Goal: Ask a question

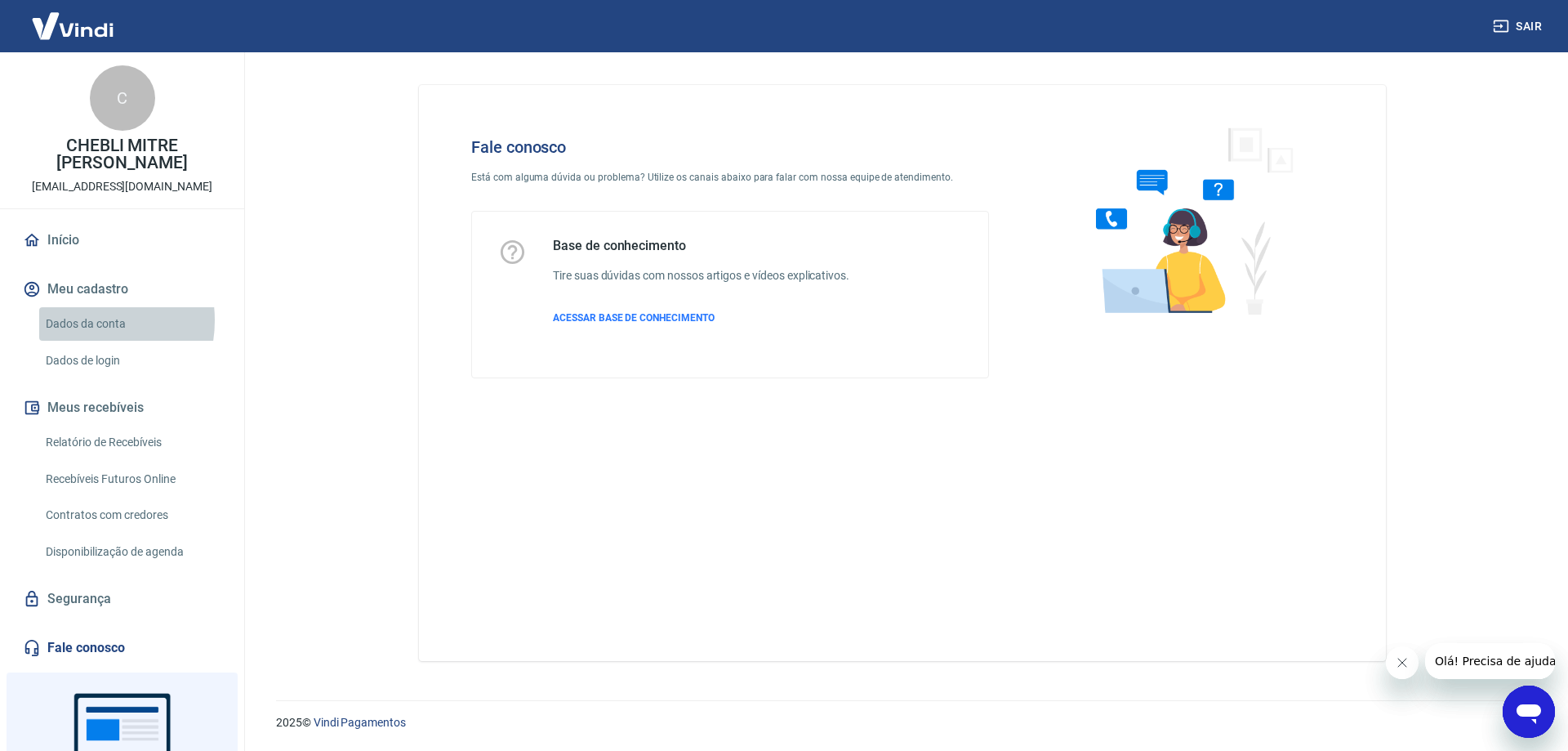
click at [77, 320] on link "Dados da conta" at bounding box center [131, 323] width 185 height 33
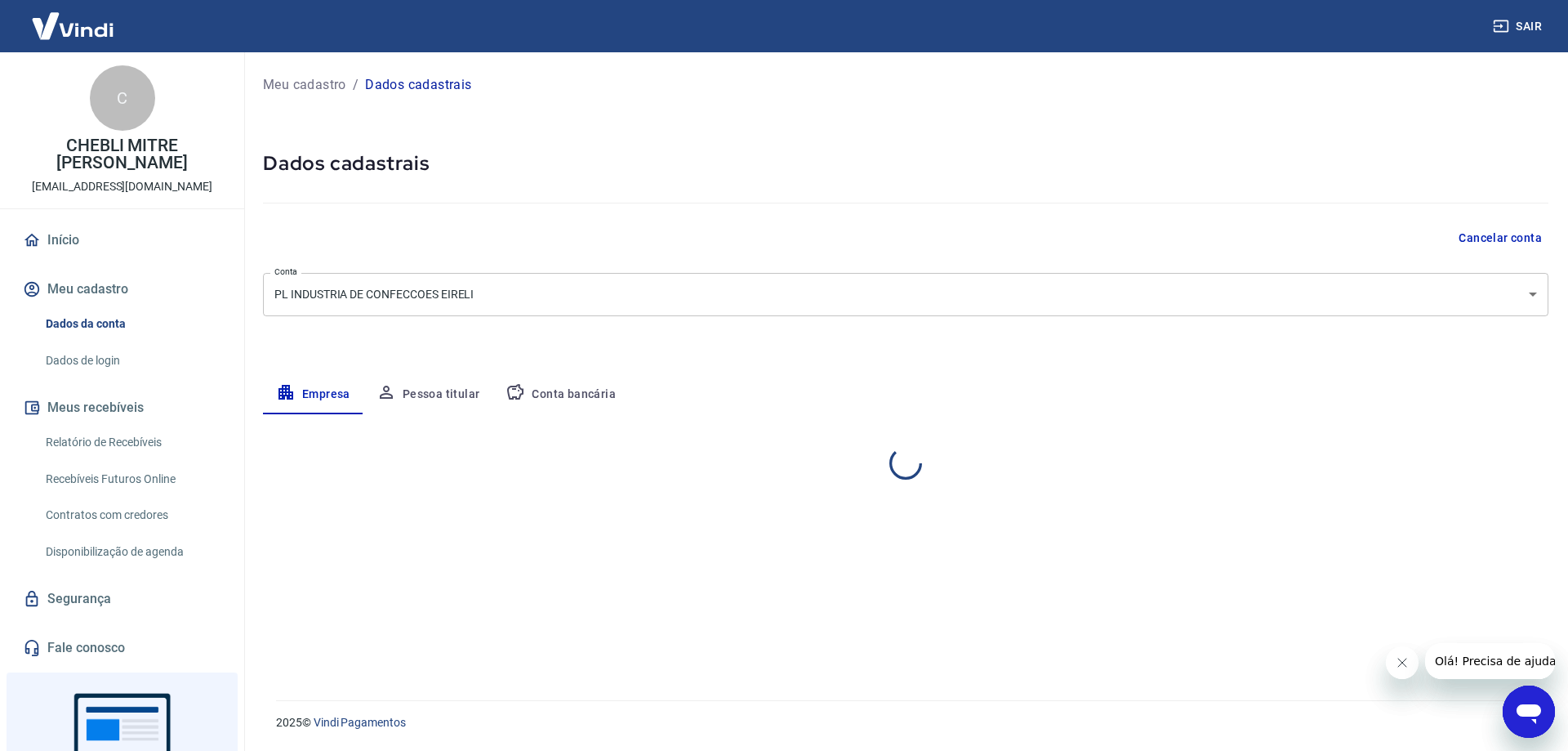
select select "PR"
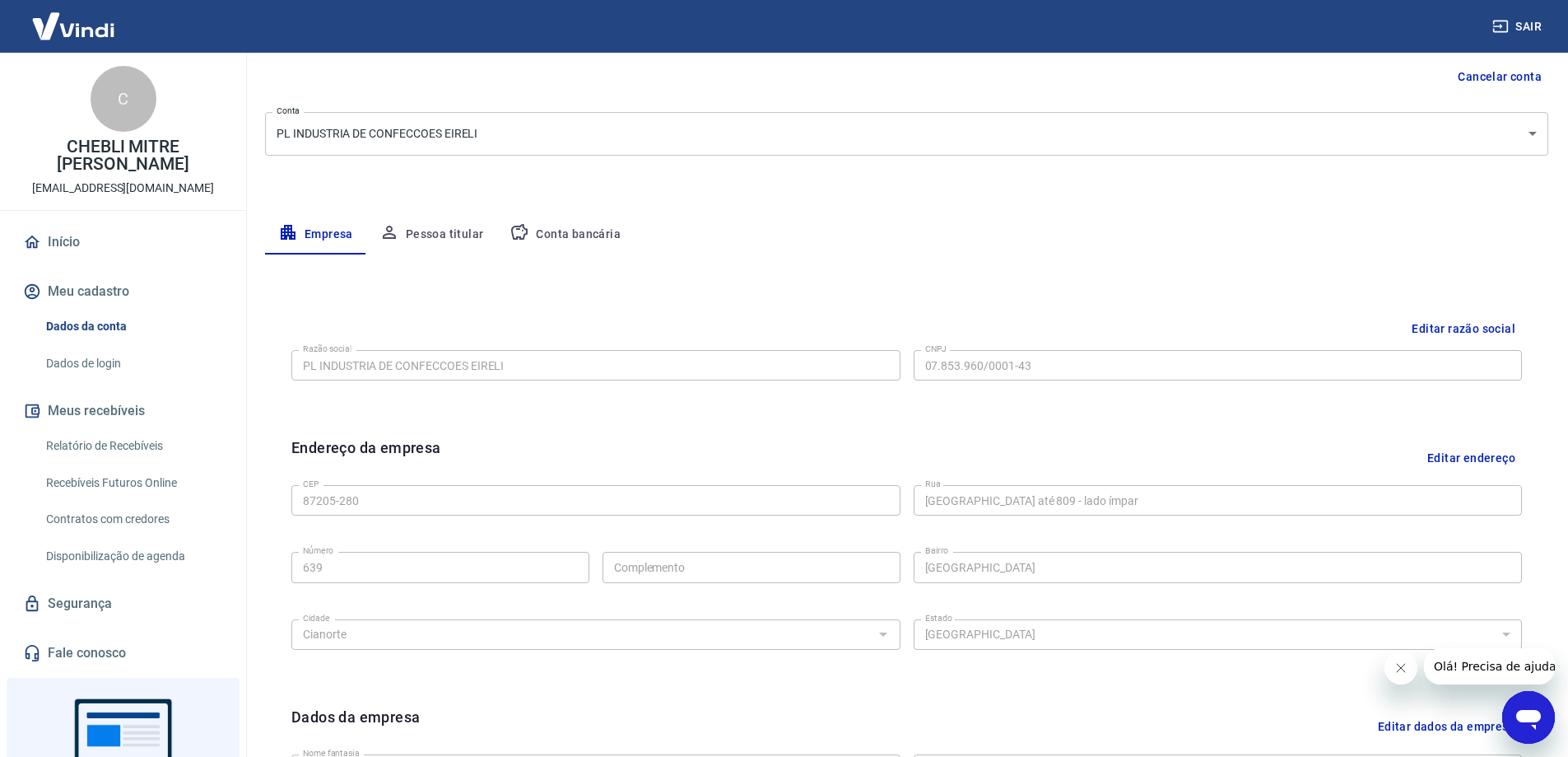
scroll to position [164, 0]
click at [806, 379] on div "Razão social PL INDUSTRIA DE CONFECCOES EIRELI Razão social CNPJ 07.853.960/000…" at bounding box center [906, 362] width 1230 height 40
click at [1507, 657] on button "Olá! Precisa de ajuda?" at bounding box center [1497, 665] width 148 height 36
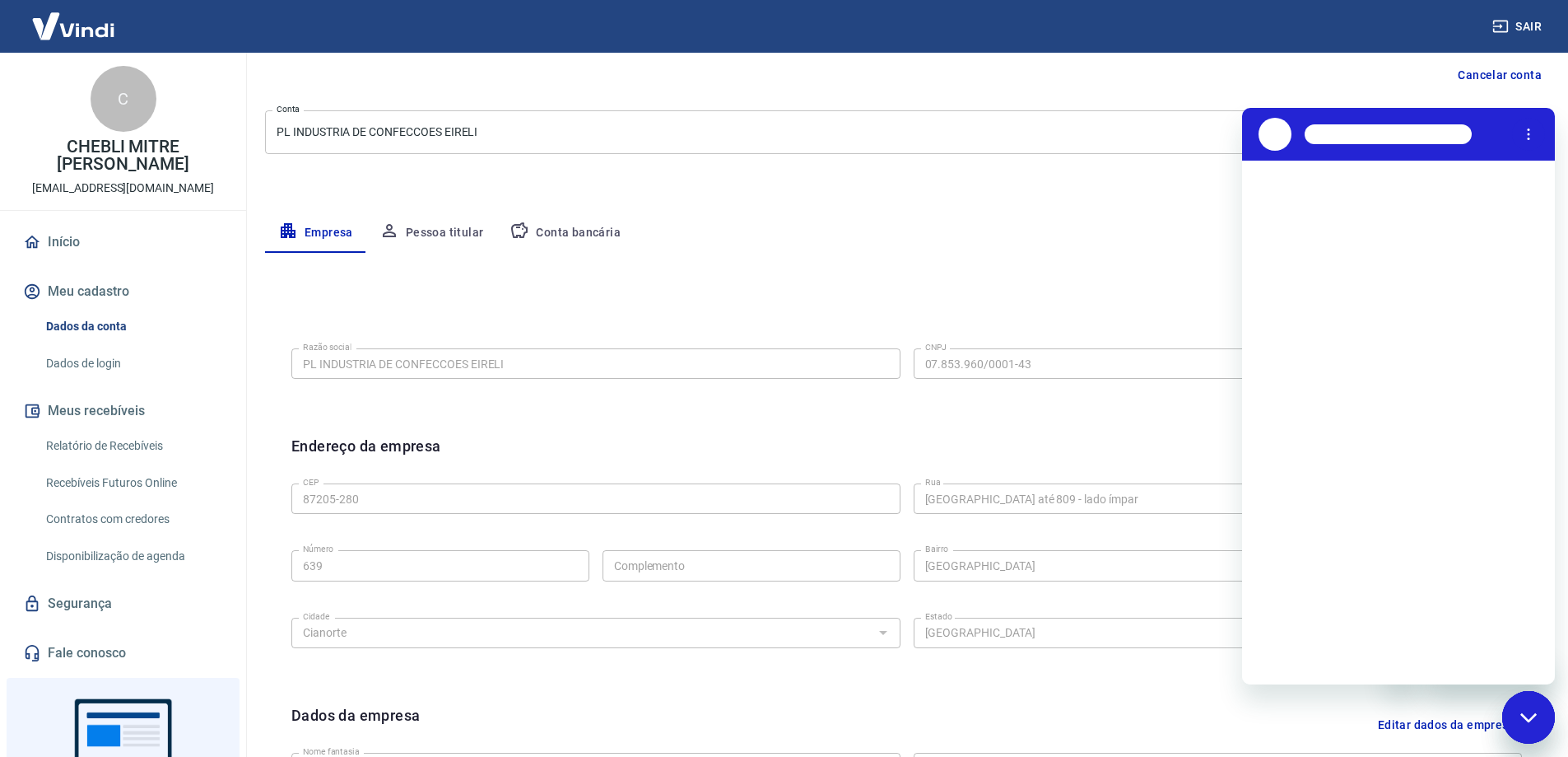
scroll to position [0, 0]
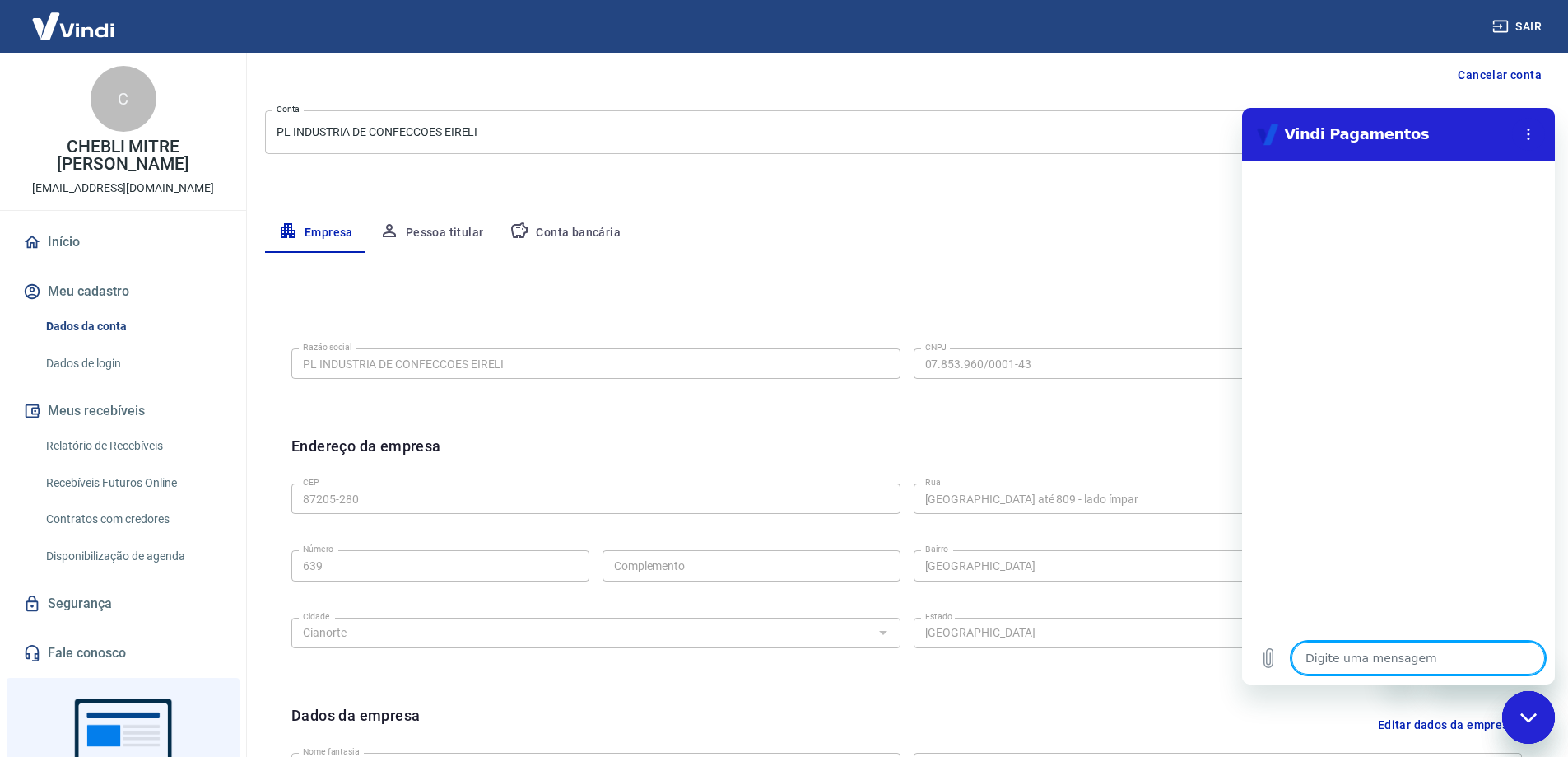
click at [1367, 657] on textarea at bounding box center [1418, 657] width 253 height 33
type textarea "o"
type textarea "x"
type textarea "ol"
type textarea "x"
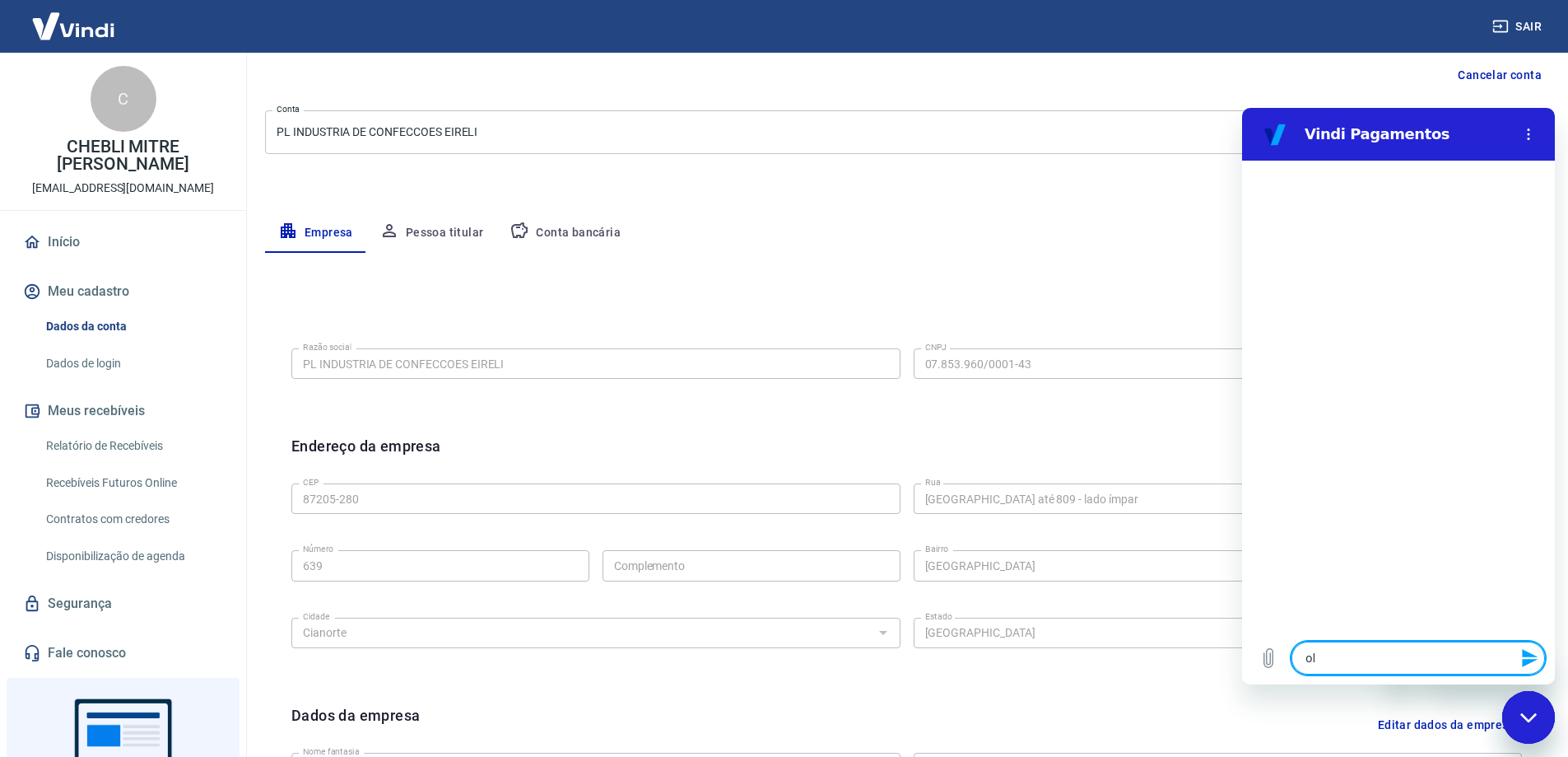
type textarea "ola"
type textarea "x"
type textarea "q"
type textarea "x"
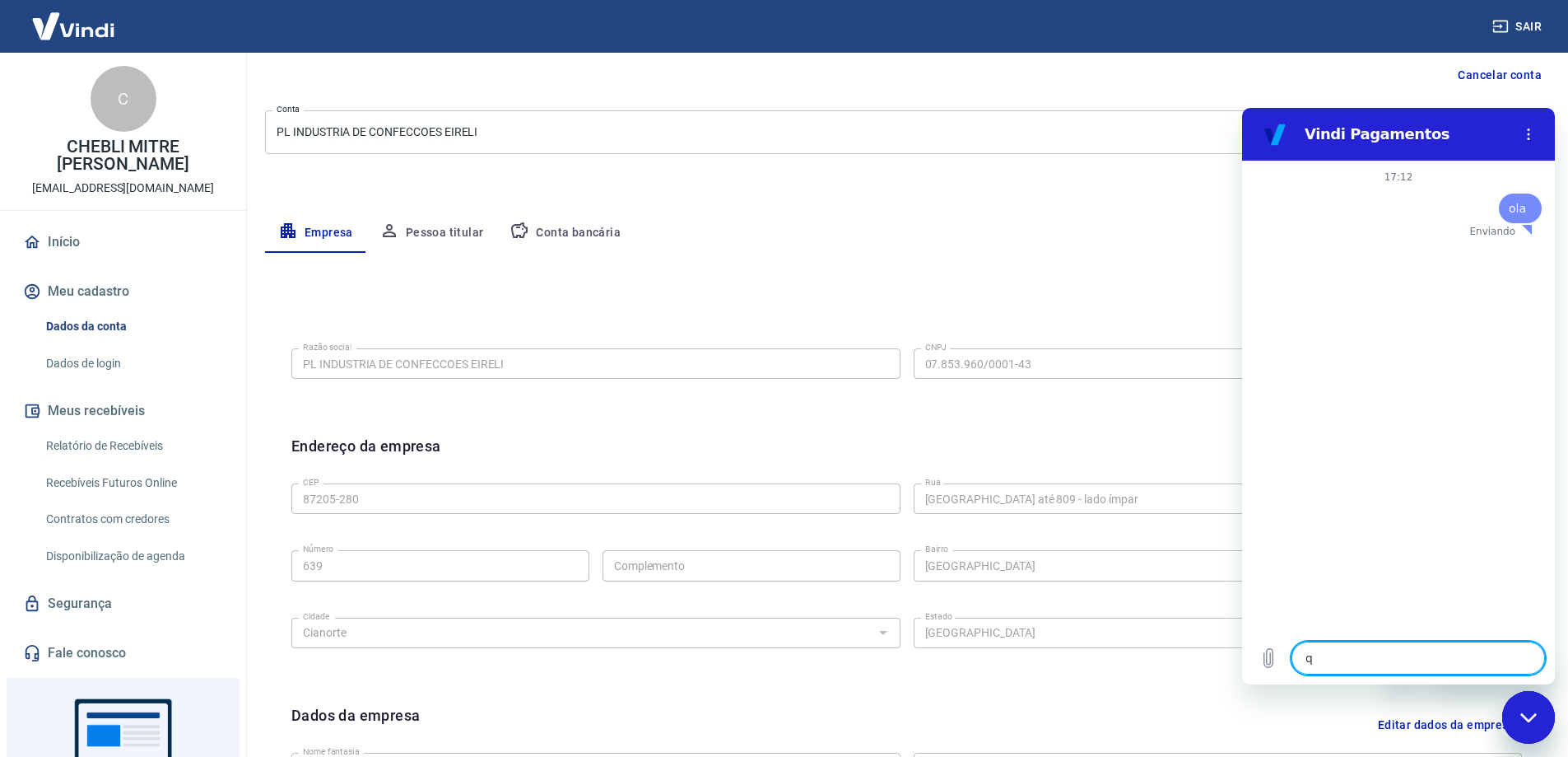
type textarea "qu"
type textarea "x"
type textarea "que"
type textarea "x"
type textarea "quer"
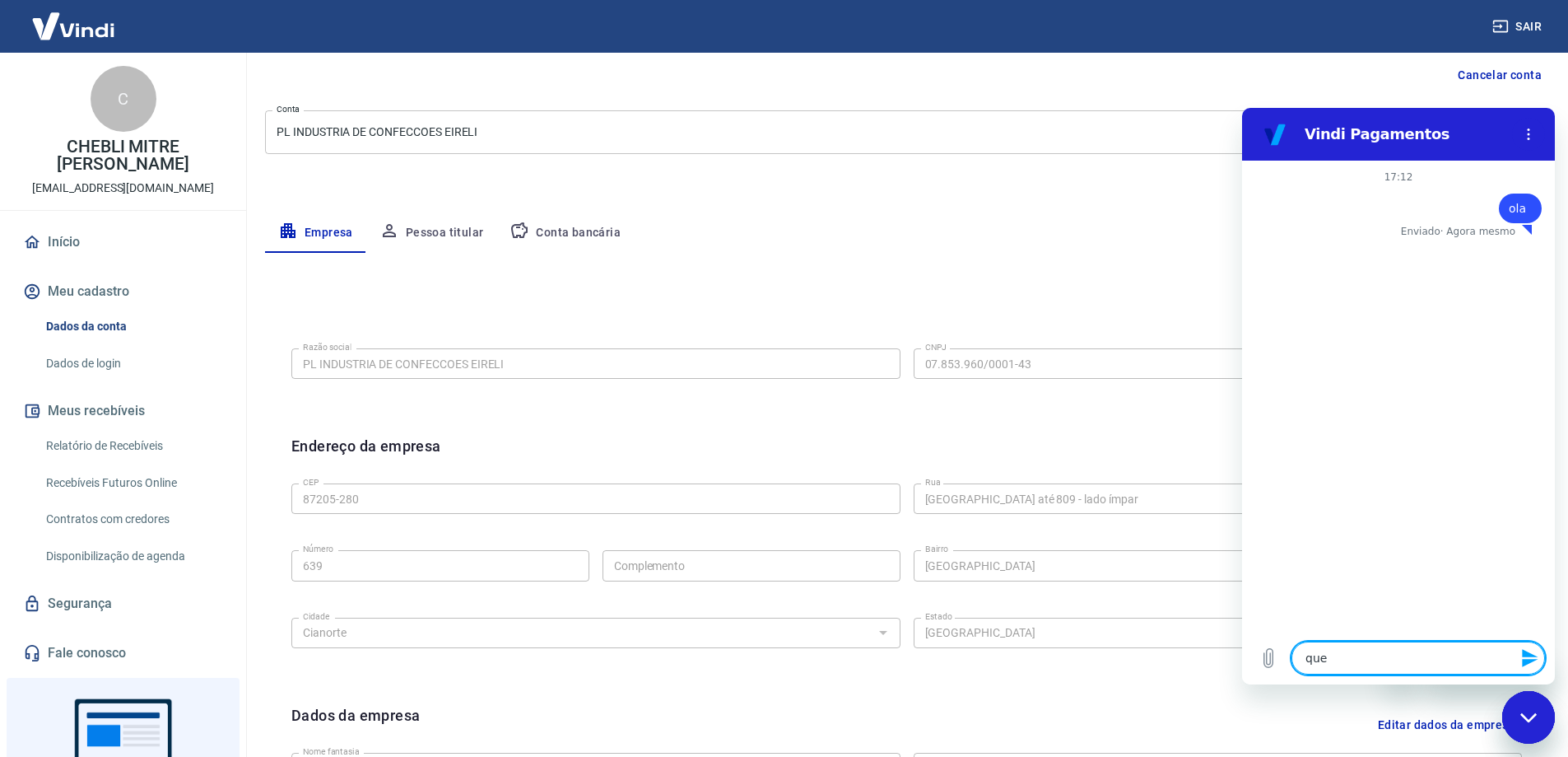
type textarea "x"
type textarea "quero"
type textarea "x"
type textarea "quero"
type textarea "x"
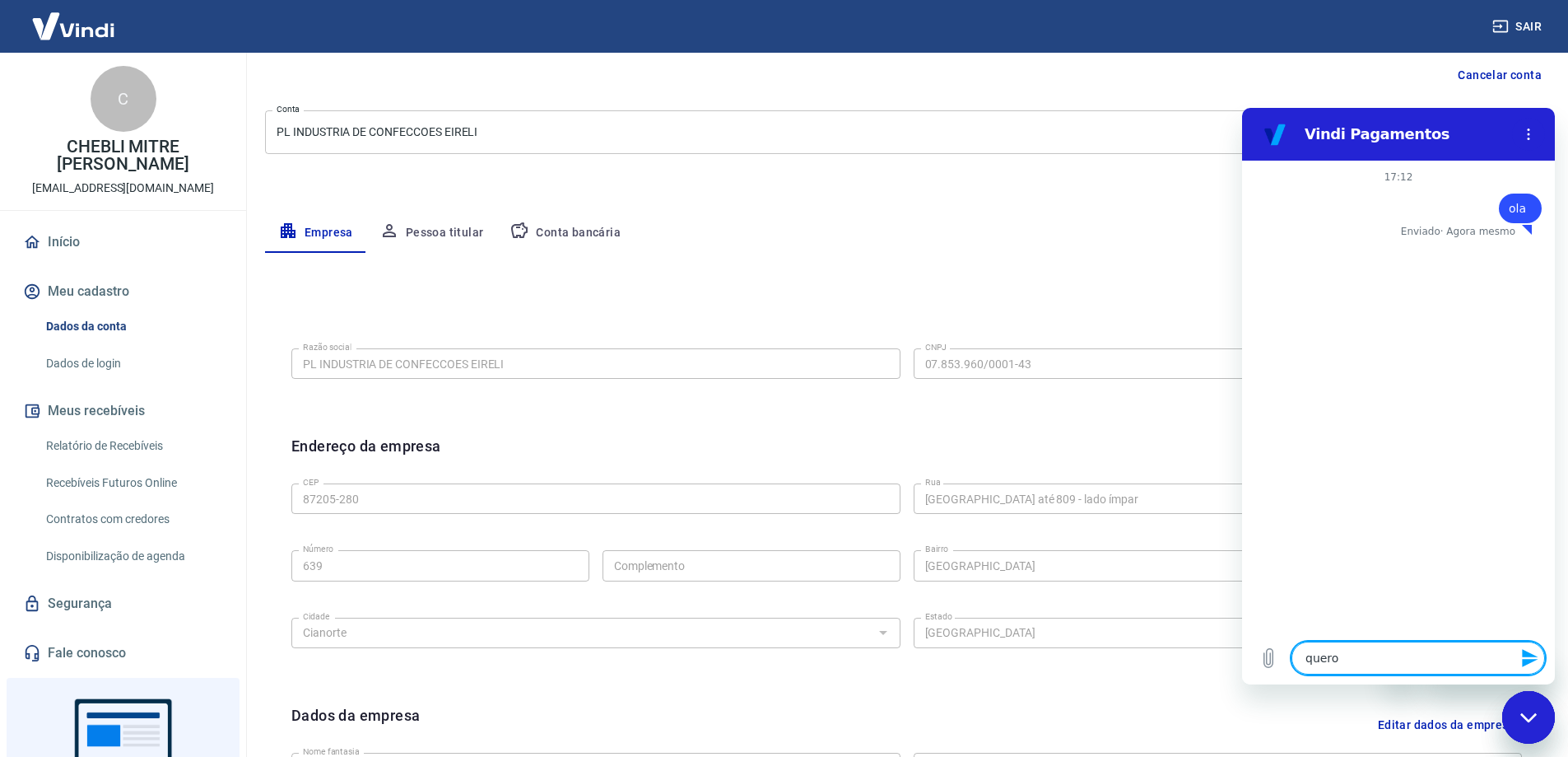
type textarea "quero c"
type textarea "x"
type textarea "quero co"
type textarea "x"
type textarea "quero con"
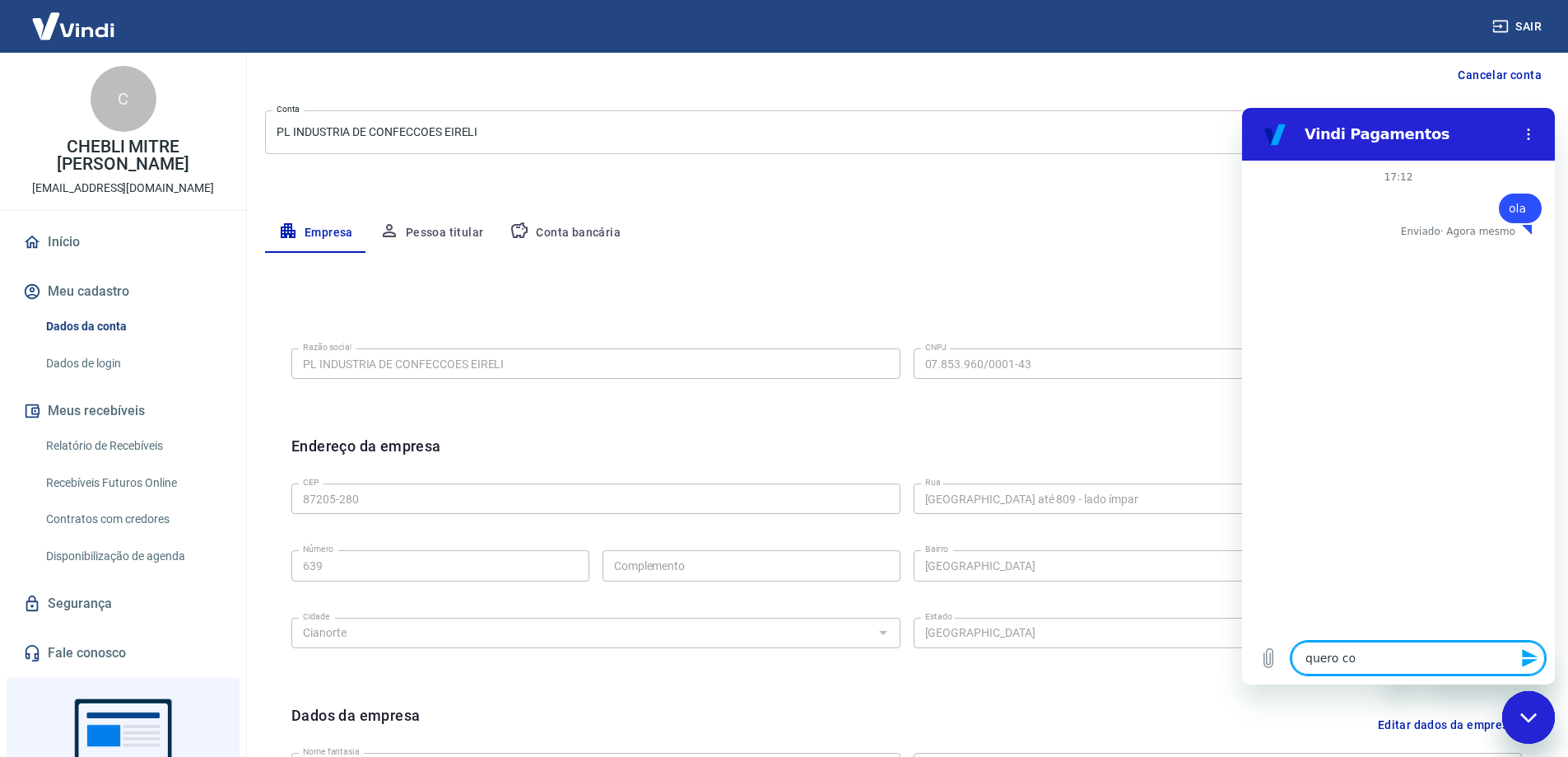
type textarea "x"
type textarea "quero cont"
type textarea "x"
type textarea "quero contr"
type textarea "x"
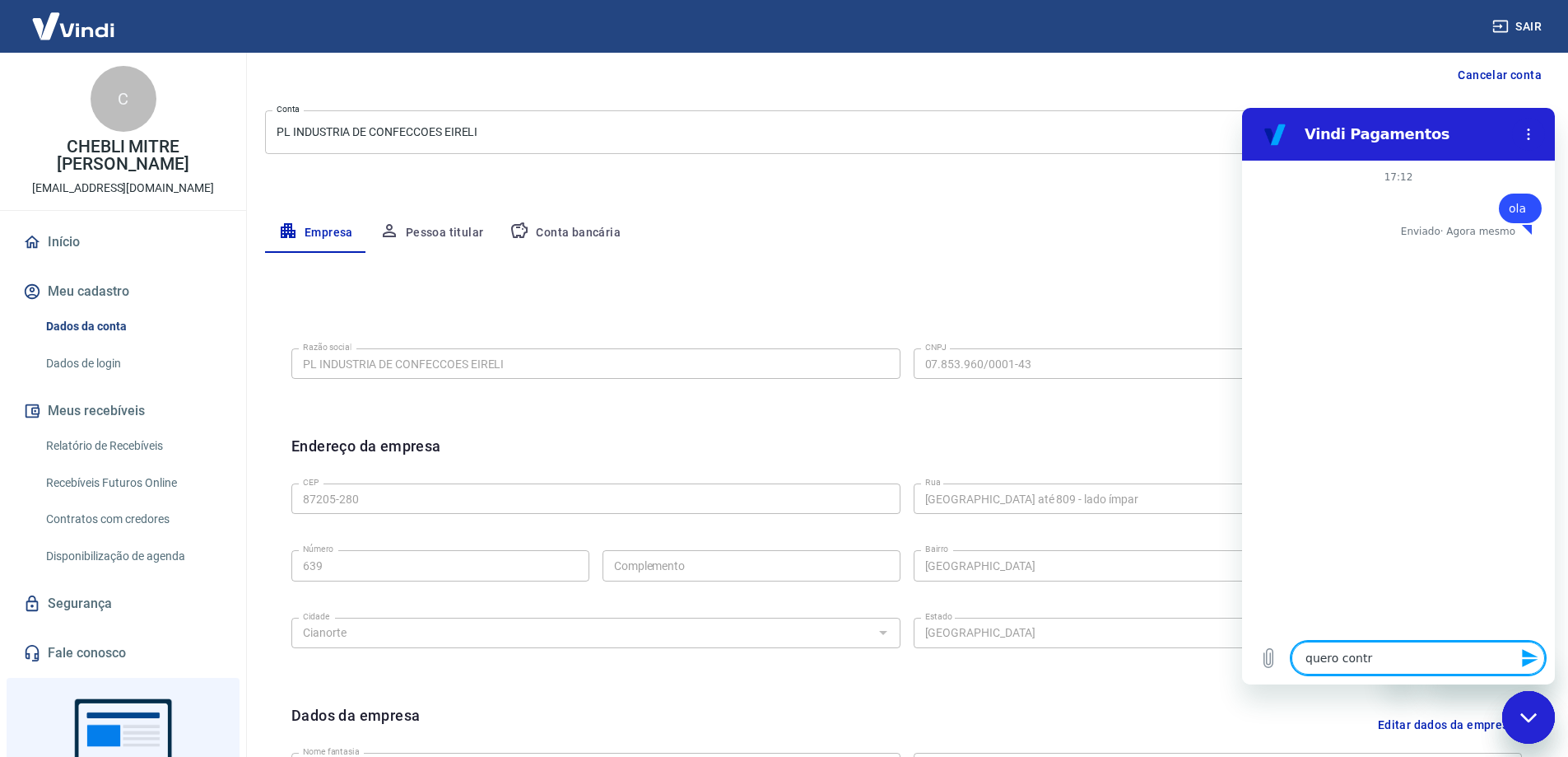
type textarea "quero contra"
type textarea "x"
type textarea "quero contrar"
type textarea "x"
type textarea "quero contrara"
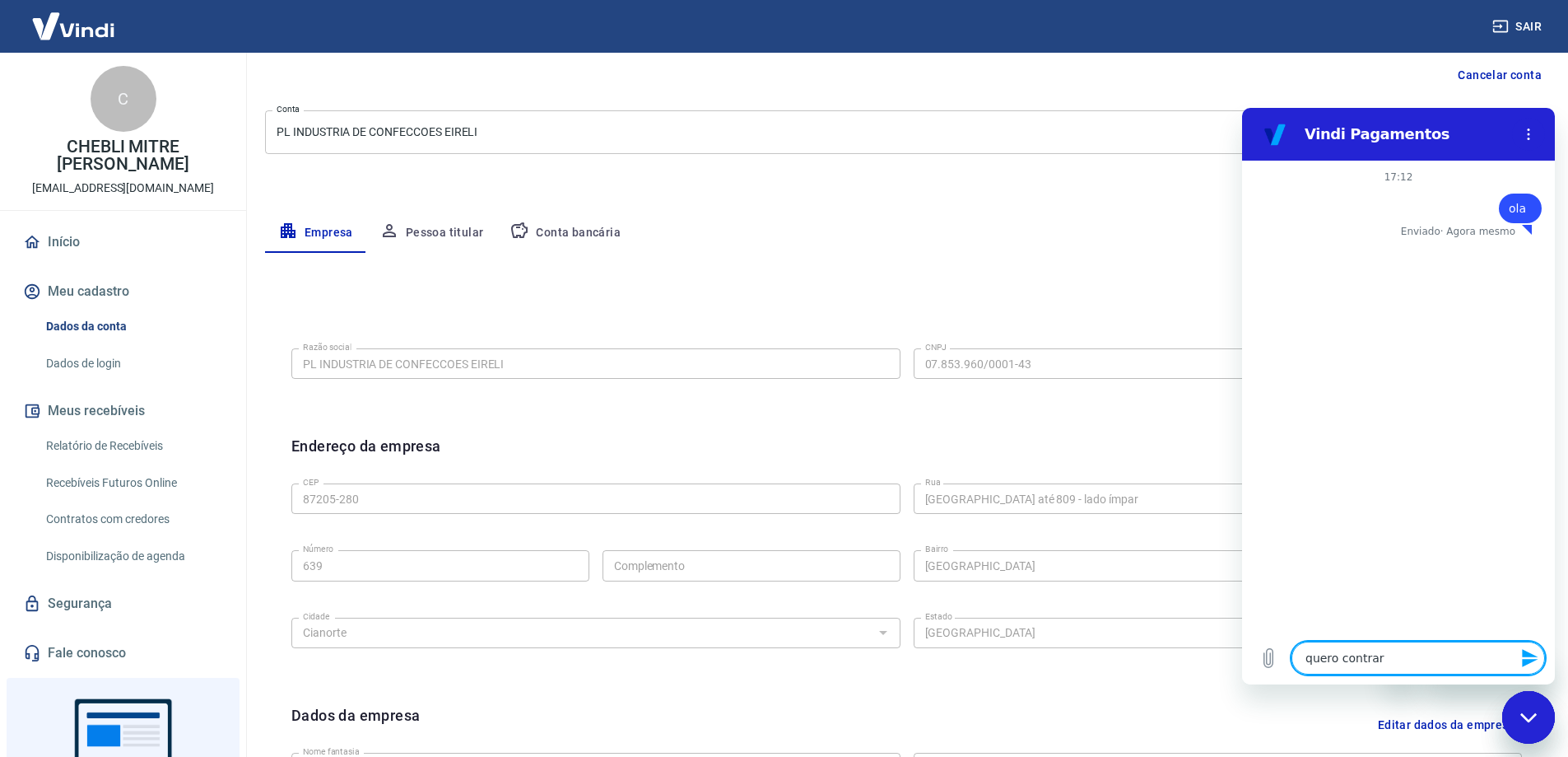
type textarea "x"
type textarea "quero contrarar"
type textarea "x"
type textarea "quero contrara"
type textarea "x"
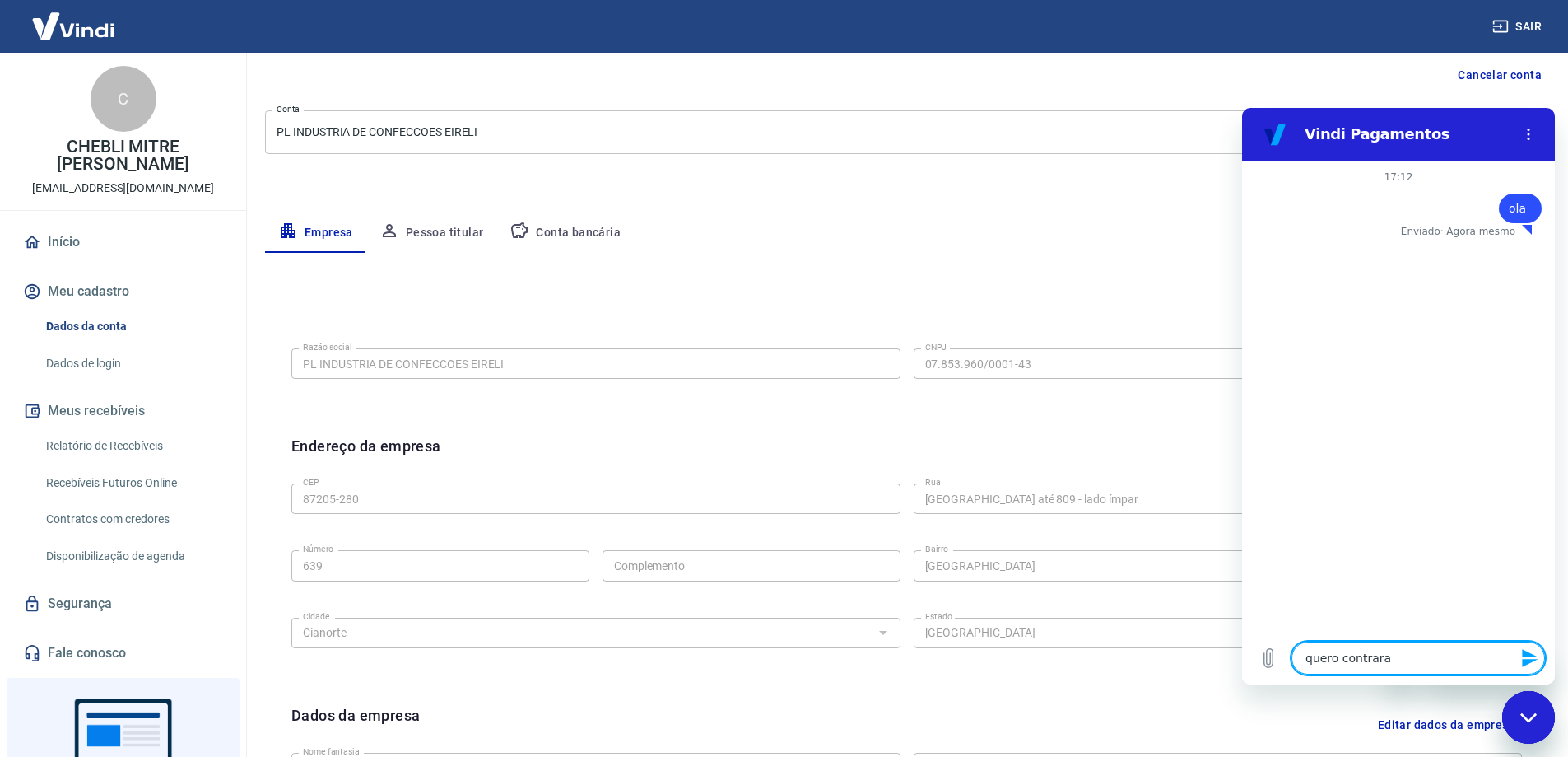
type textarea "quero contrar"
type textarea "x"
type textarea "quero contra"
type textarea "x"
type textarea "quero contrat"
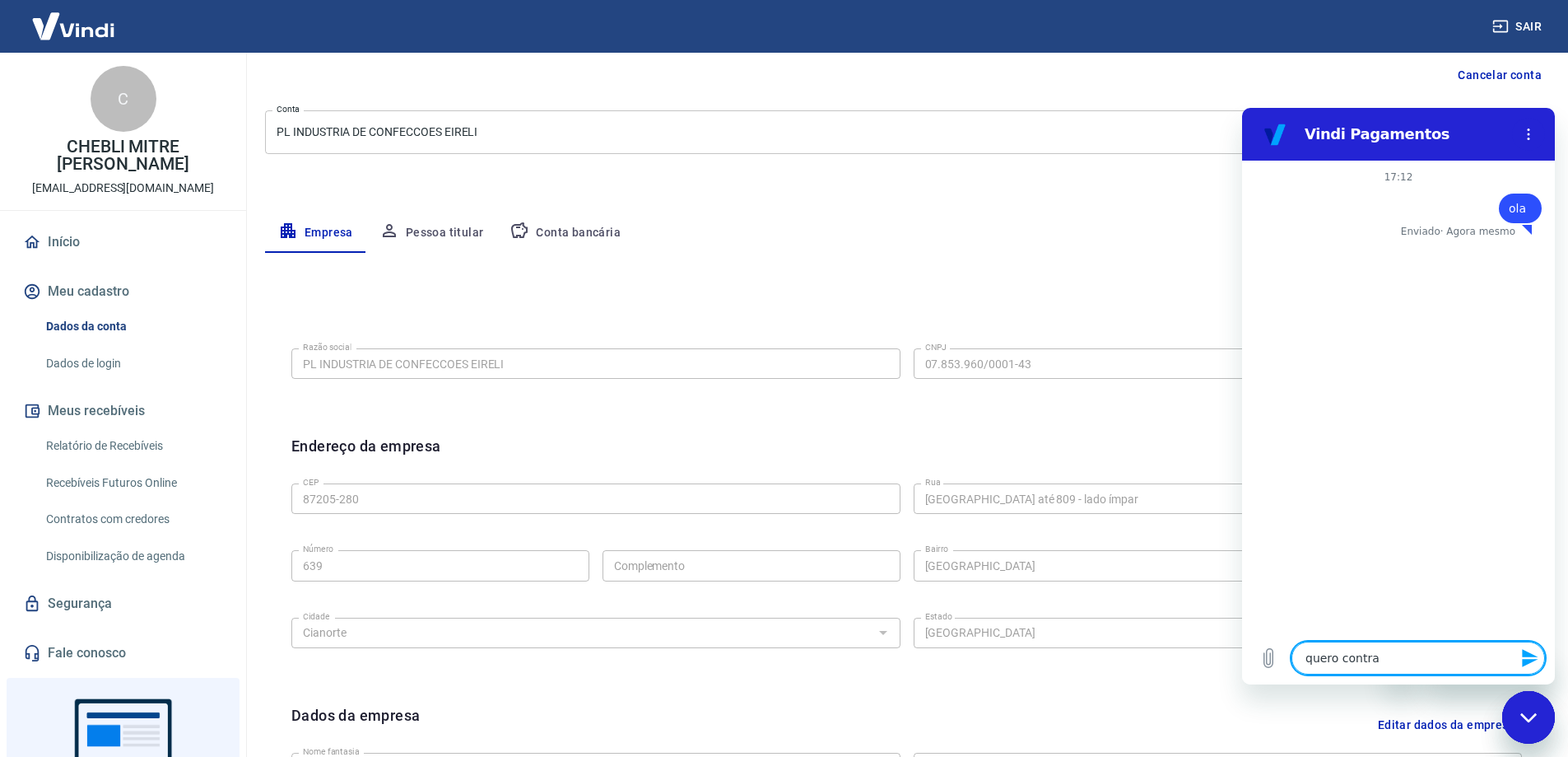
type textarea "x"
type textarea "quero contrata"
type textarea "x"
type textarea "quero contratar"
type textarea "x"
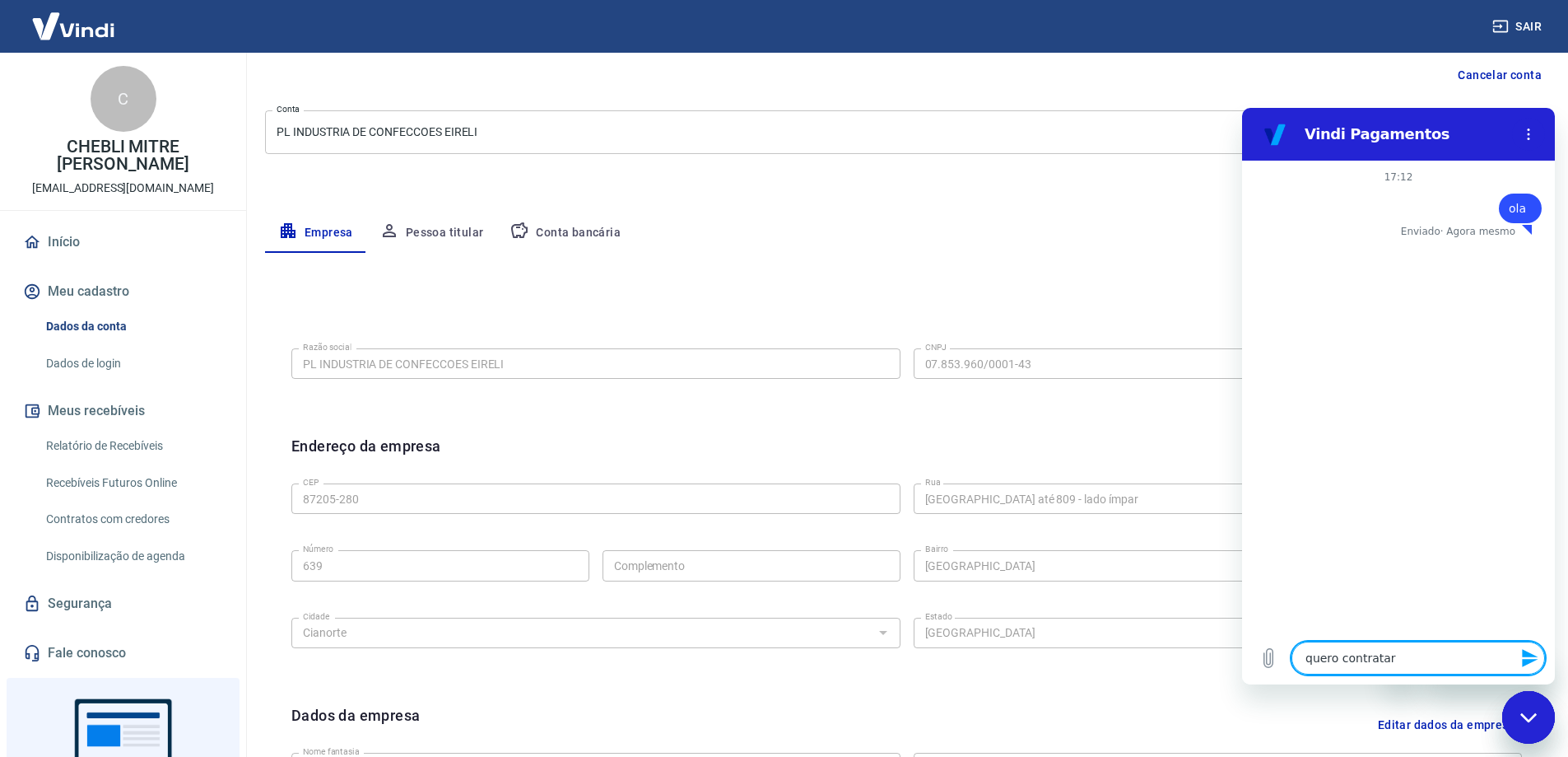
type textarea "quero contrata"
type textarea "x"
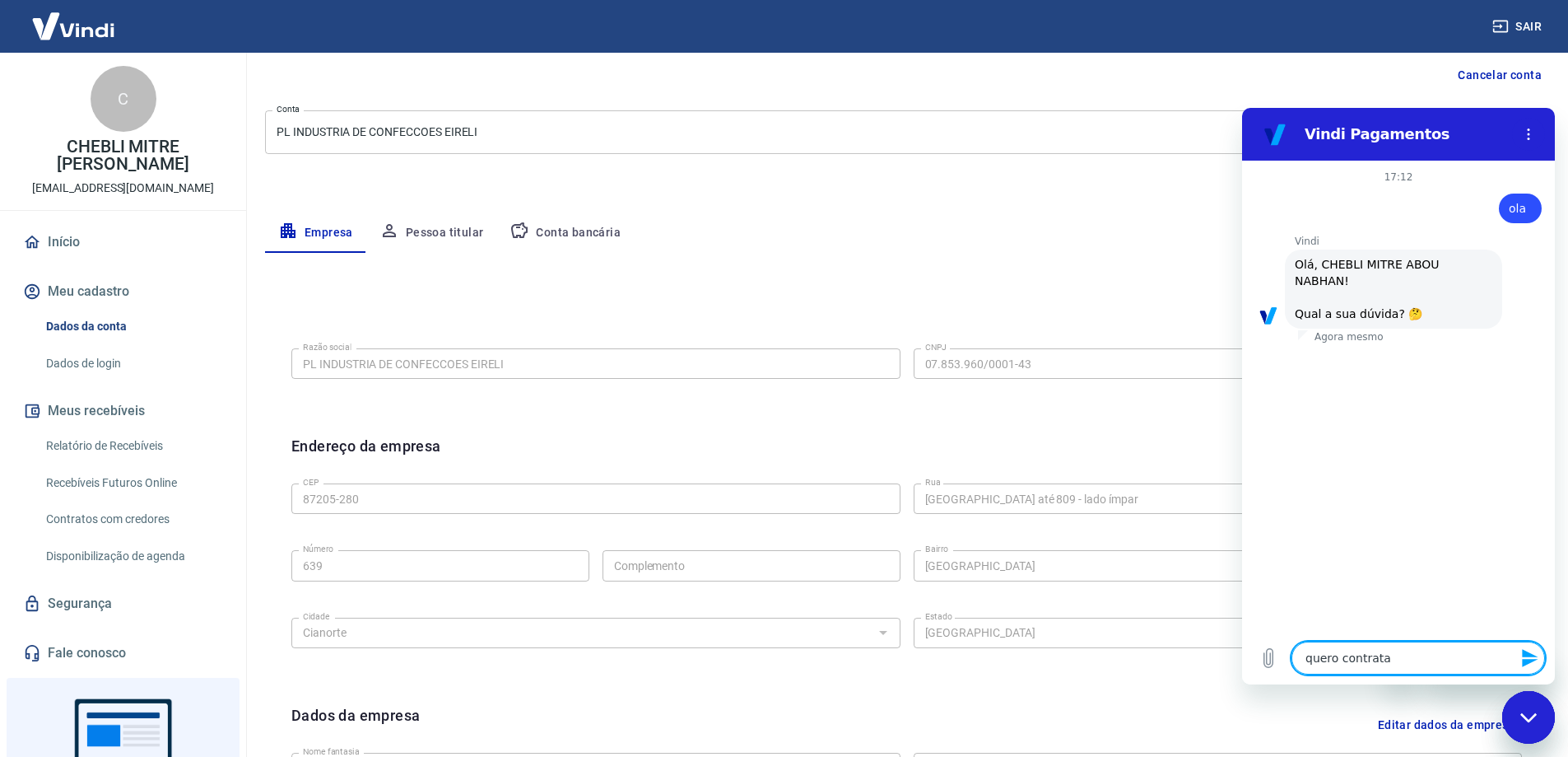
type textarea "quero contrat"
type textarea "x"
type textarea "quero contra"
type textarea "x"
type textarea "quero contr"
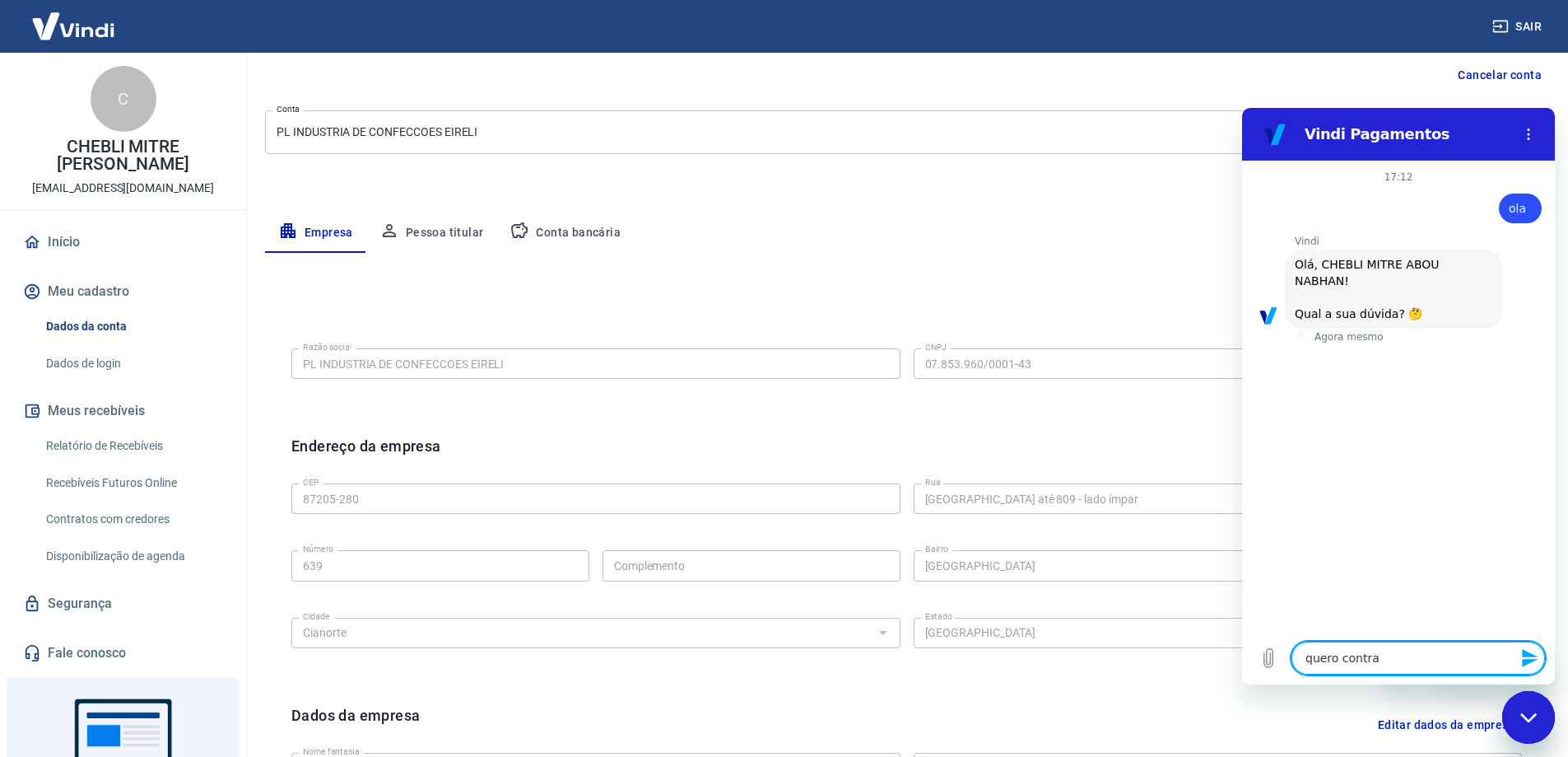
type textarea "x"
type textarea "quero cont"
type textarea "x"
type textarea "quero con"
type textarea "x"
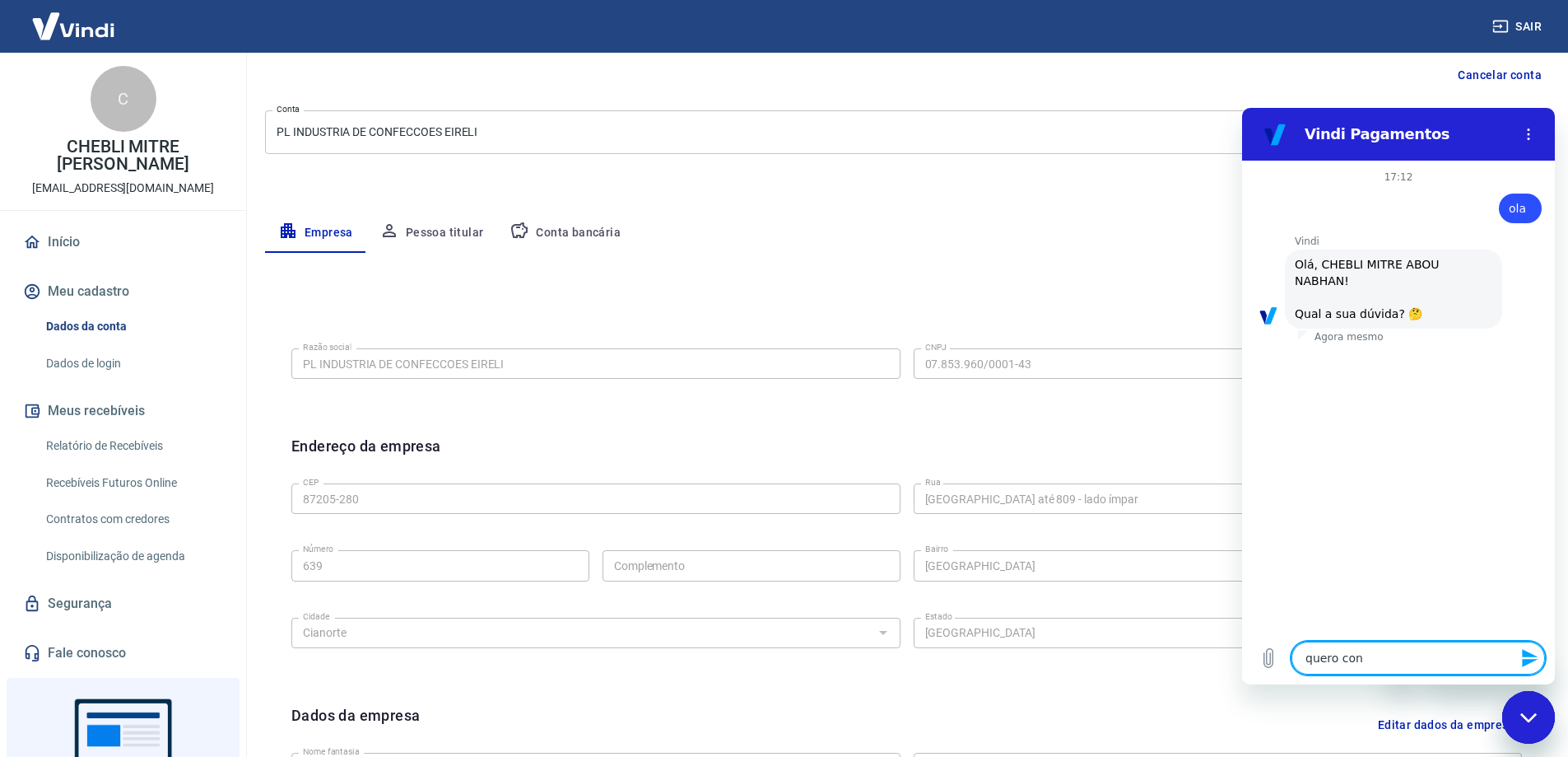
type textarea "quero co"
type textarea "x"
type textarea "quero c"
type textarea "x"
type textarea "quero"
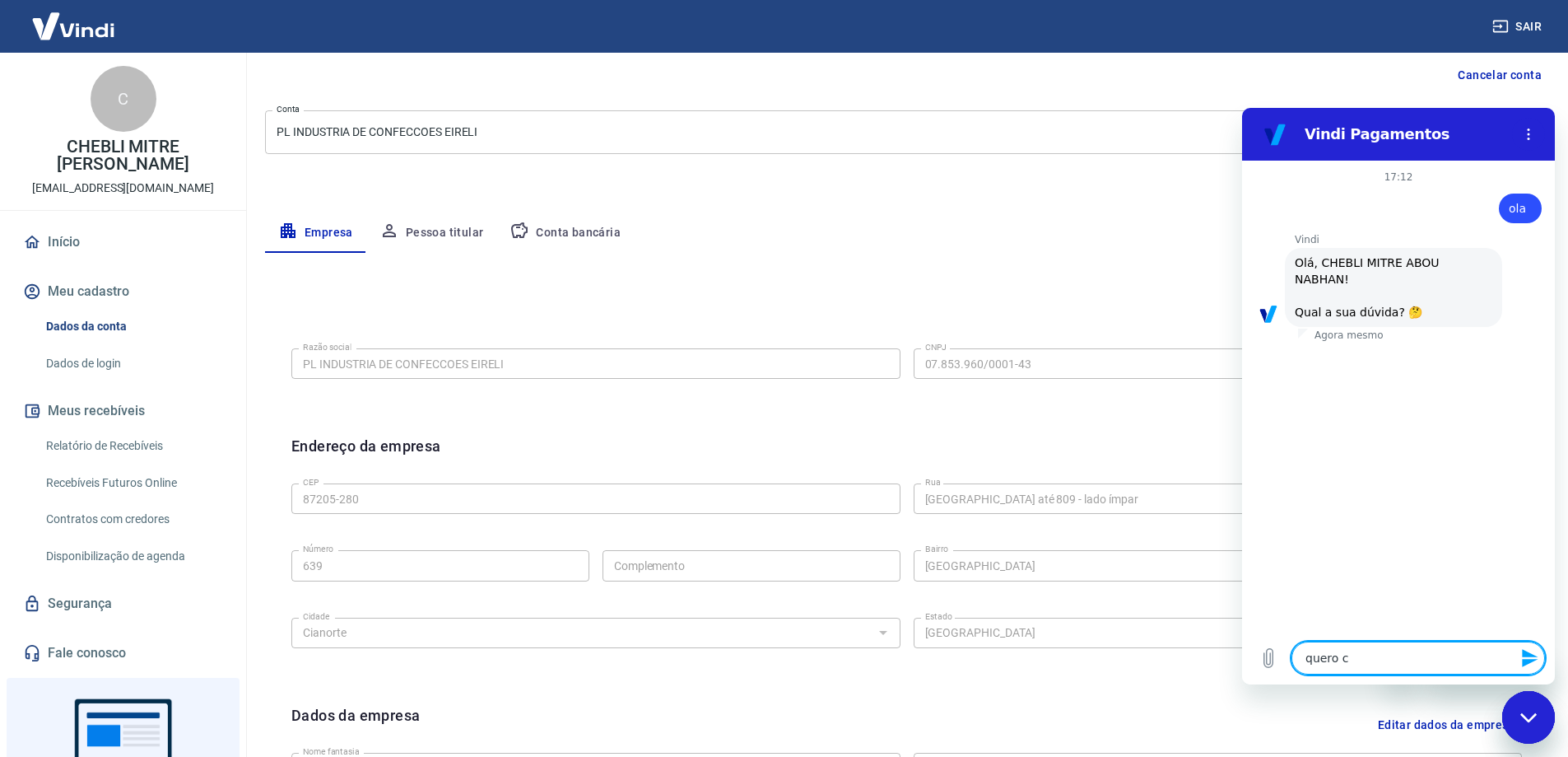
type textarea "x"
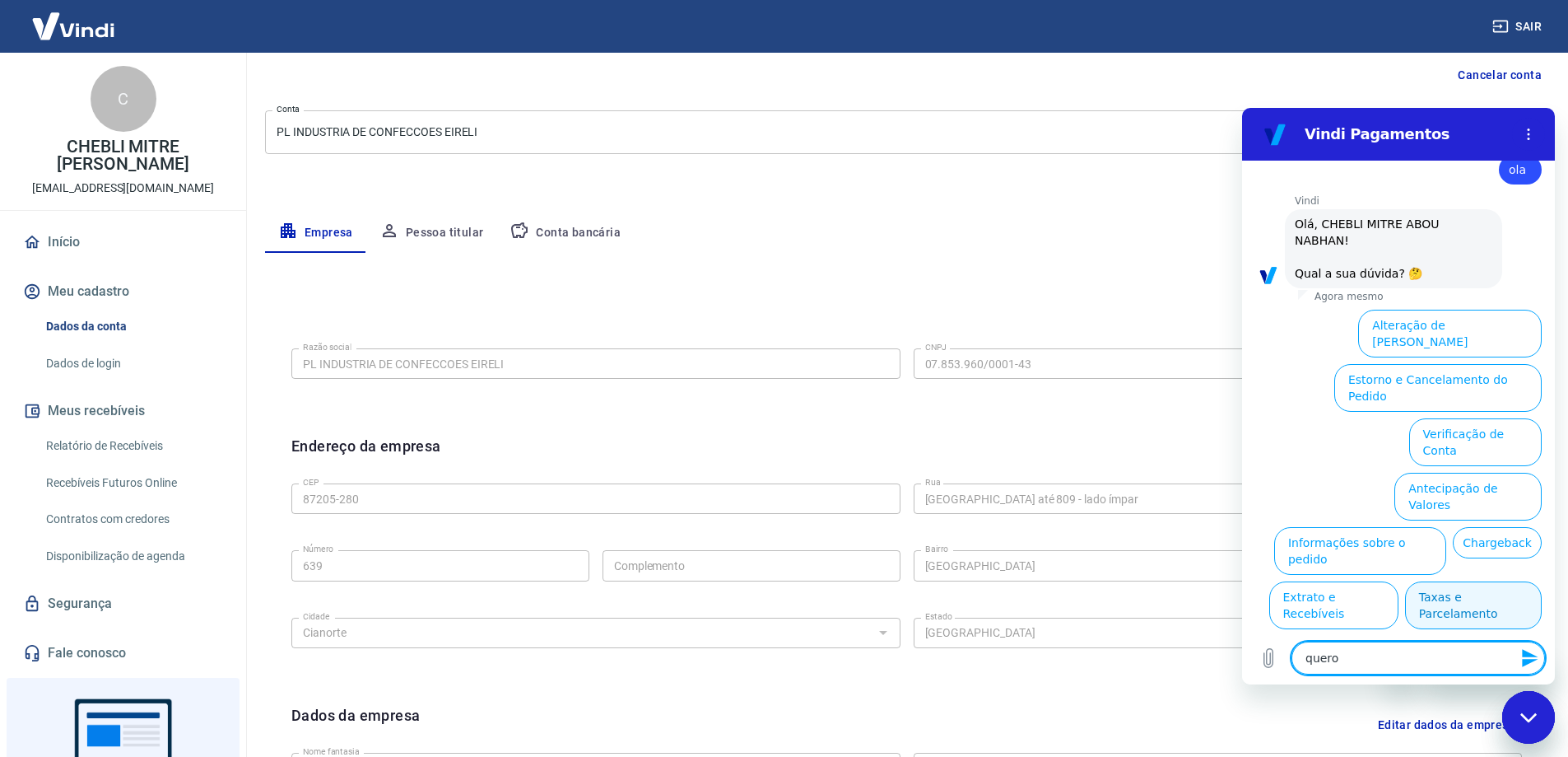
type textarea "quero"
click at [1478, 581] on button "Taxas e Parcelamento" at bounding box center [1474, 605] width 137 height 48
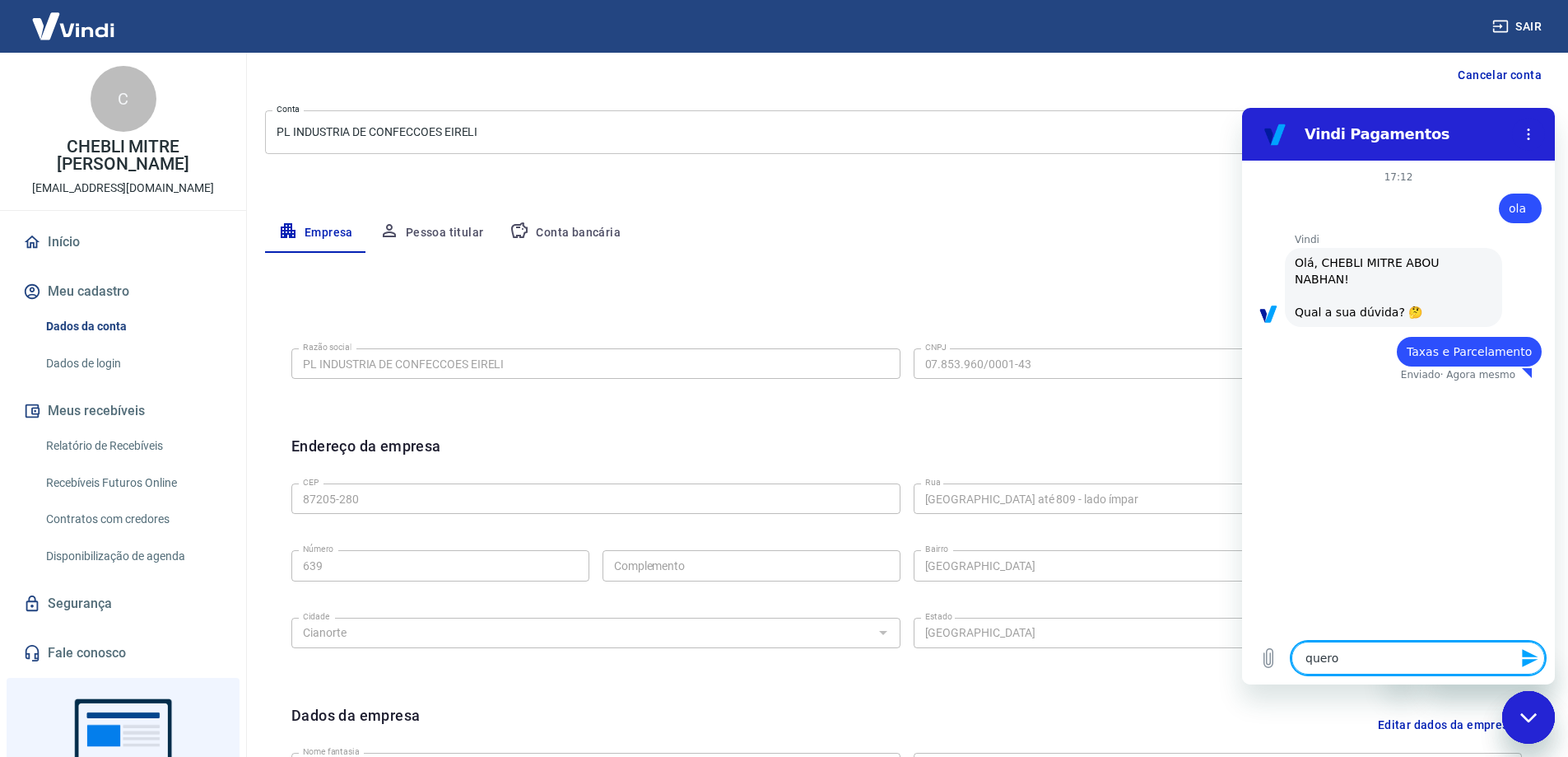
type textarea "x"
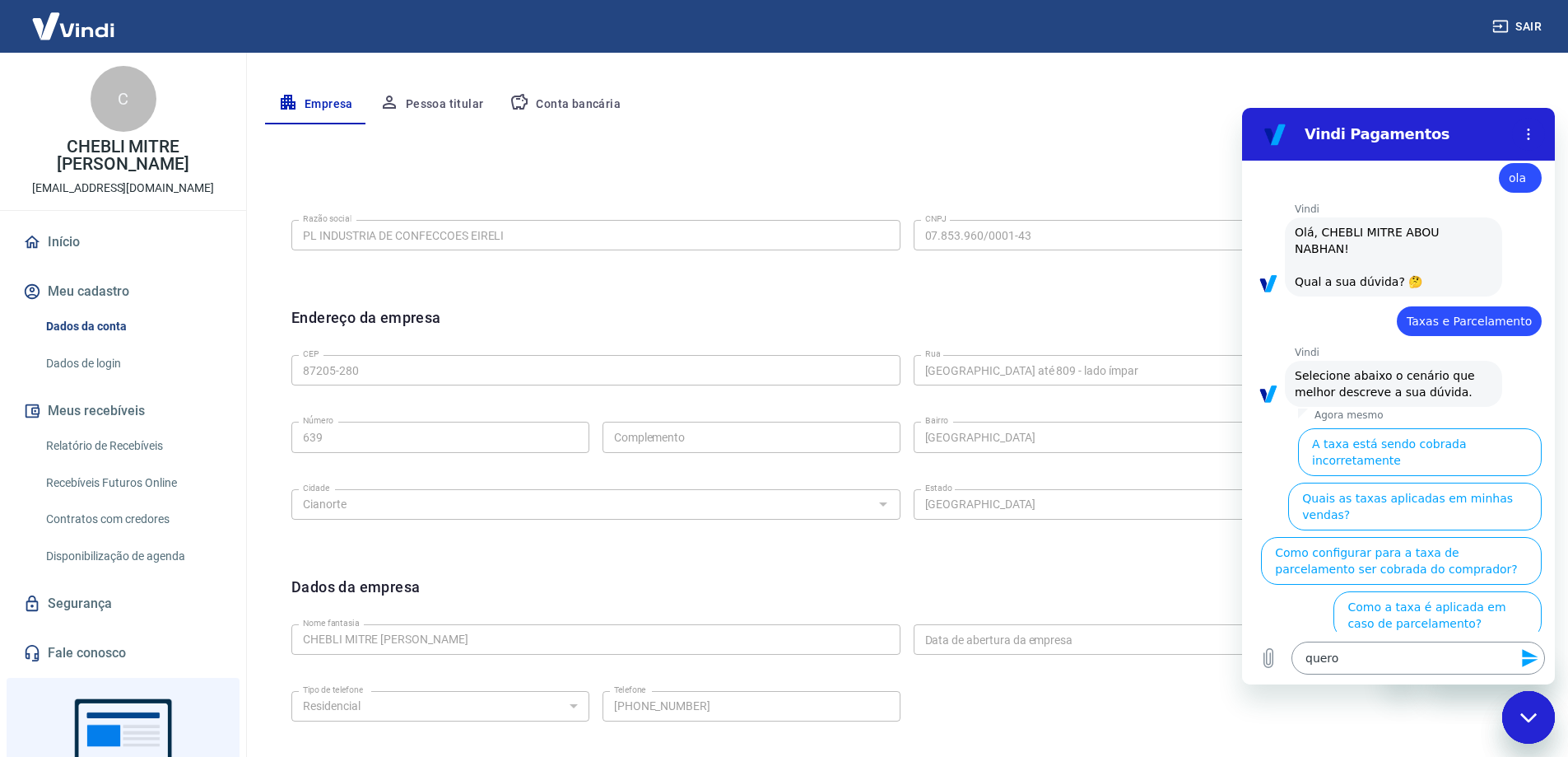
scroll to position [330, 0]
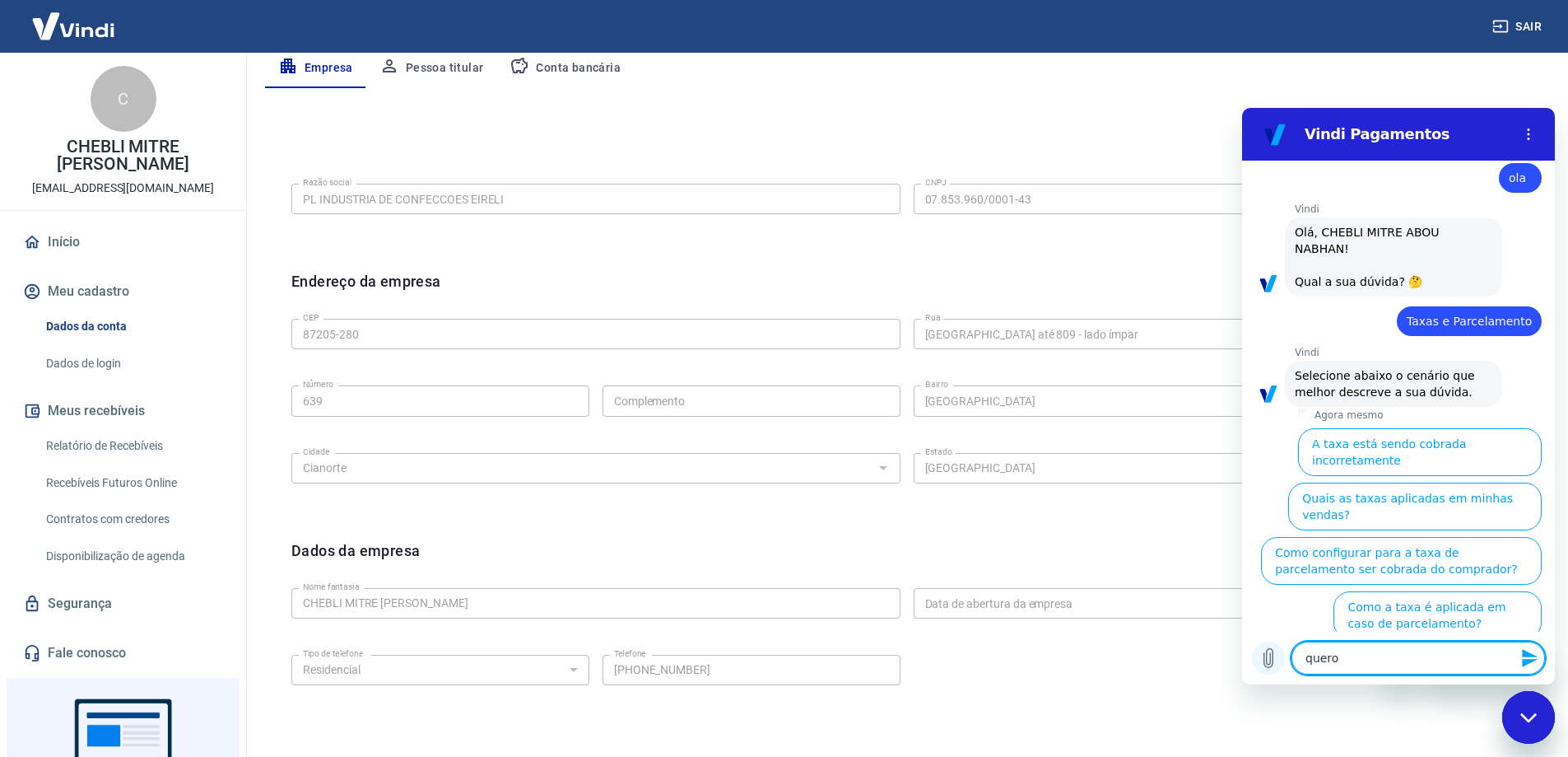
drag, startPoint x: 1389, startPoint y: 665, endPoint x: 1269, endPoint y: 670, distance: 120.1
click at [1269, 670] on div "Digite uma mensagem quero x" at bounding box center [1398, 657] width 313 height 52
type textarea "x"
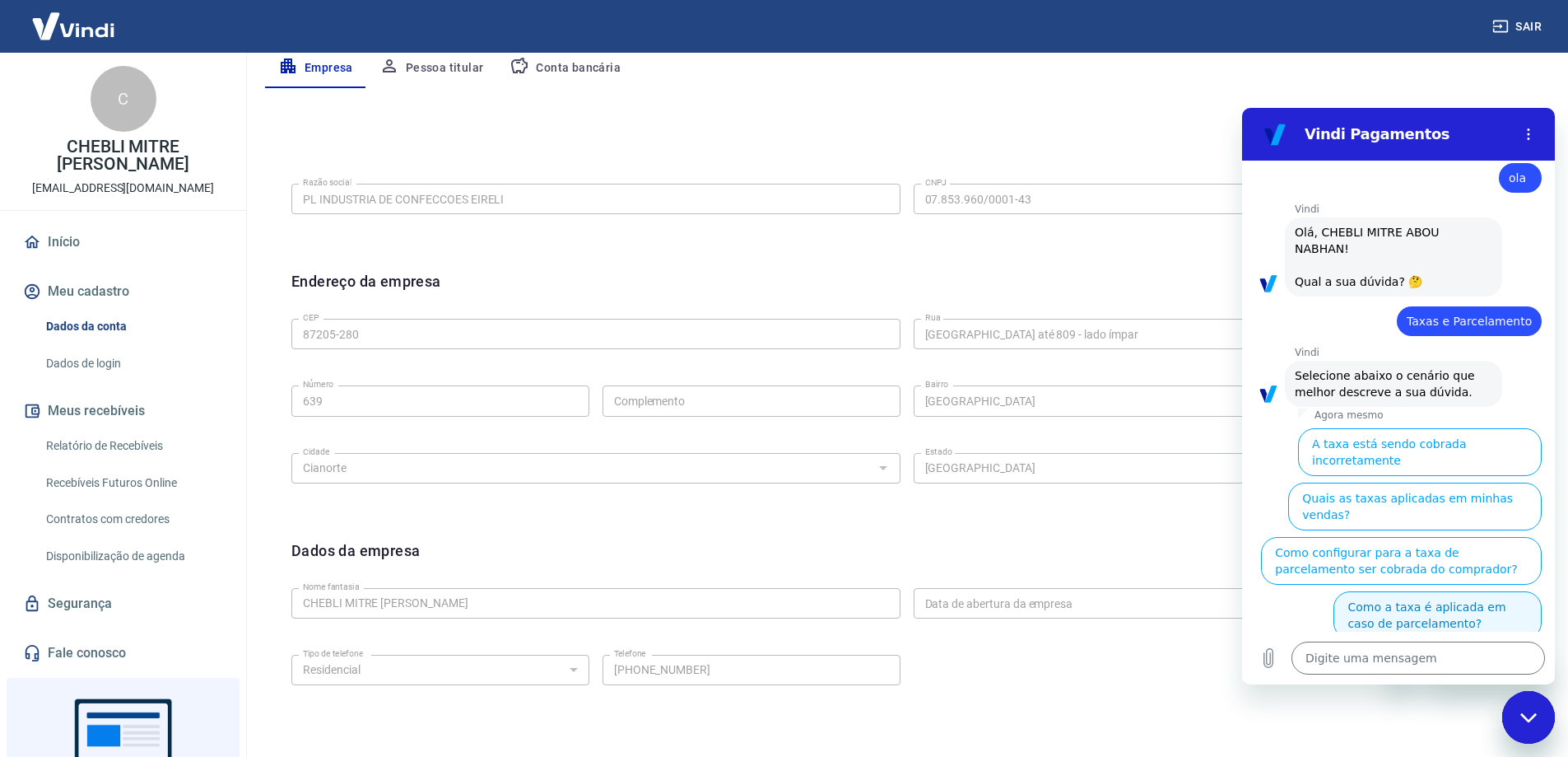
click at [1432, 591] on button "Como a taxa é aplicada em caso de parcelamento?" at bounding box center [1437, 615] width 208 height 48
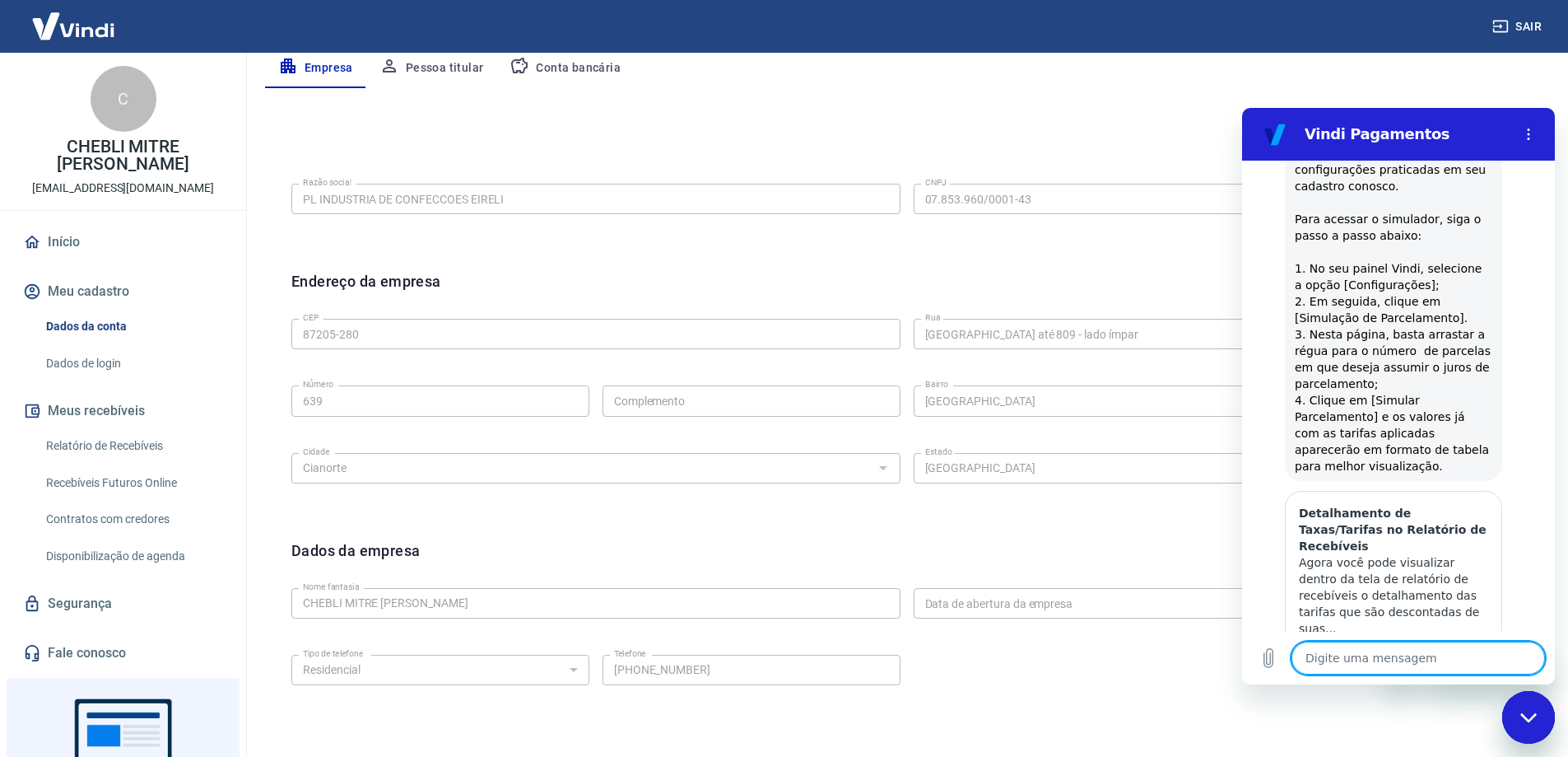
type textarea "x"
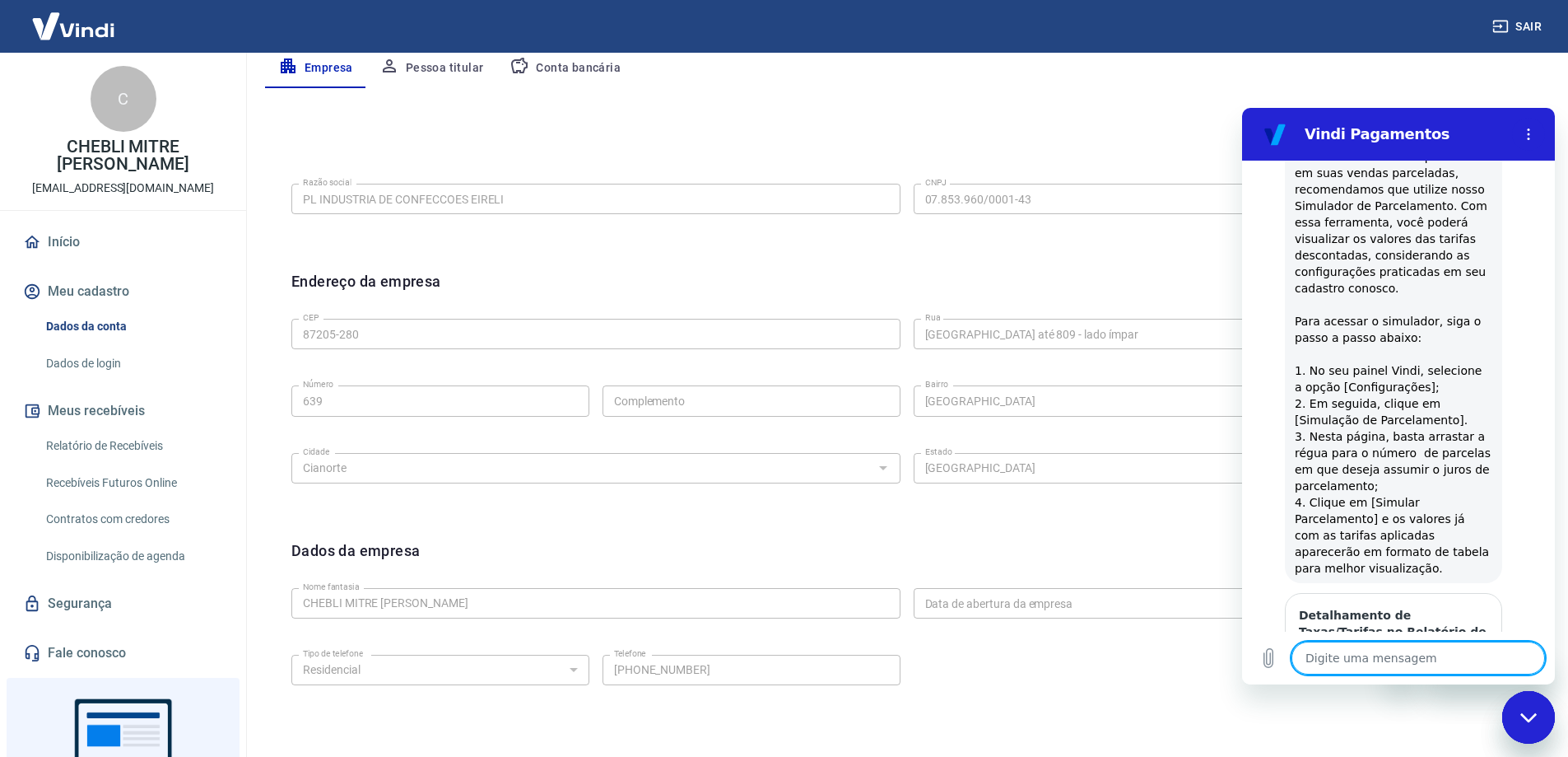
scroll to position [609, 0]
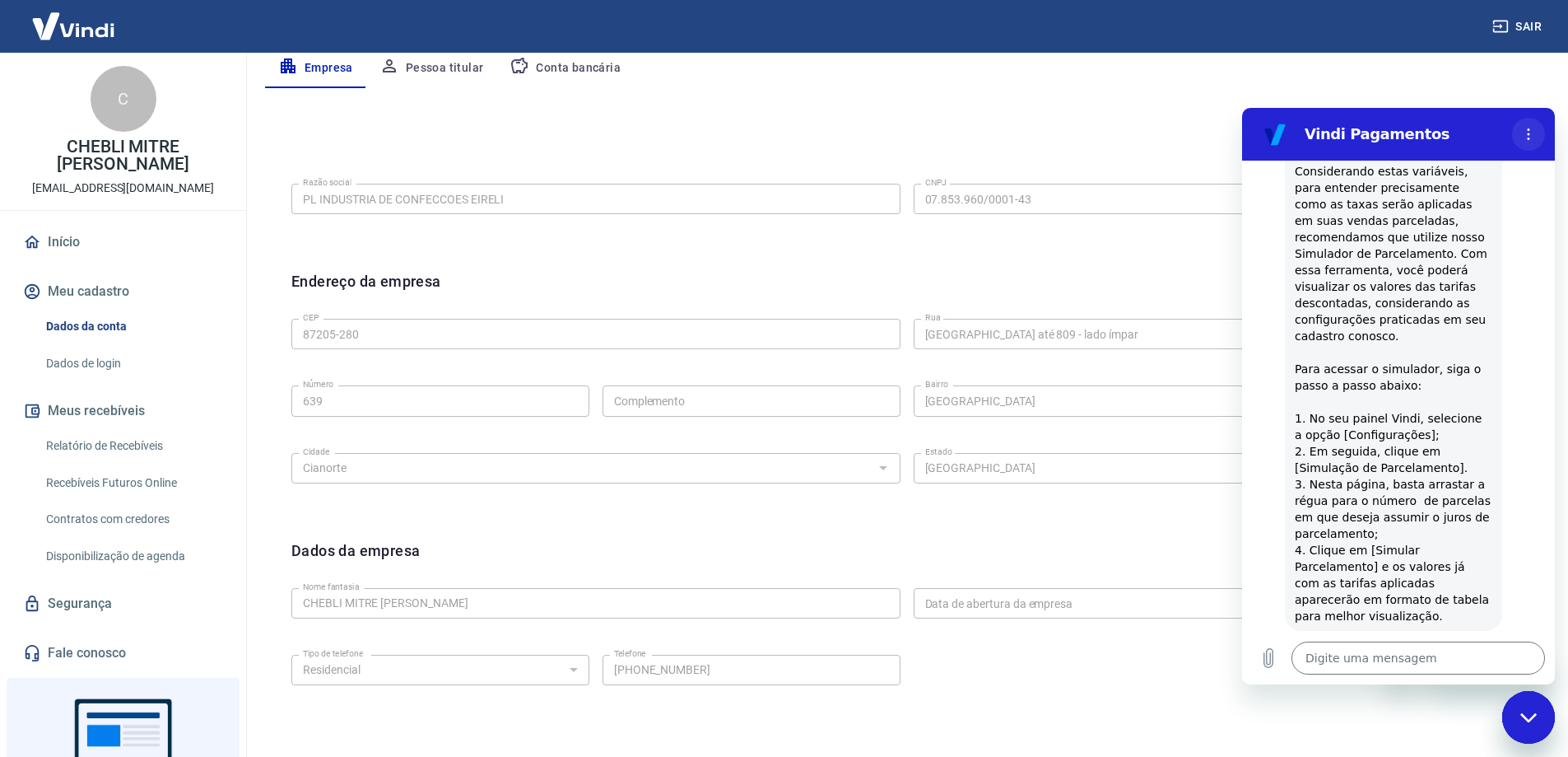
click at [1530, 139] on circle "Menu de opções" at bounding box center [1529, 139] width 3 height 3
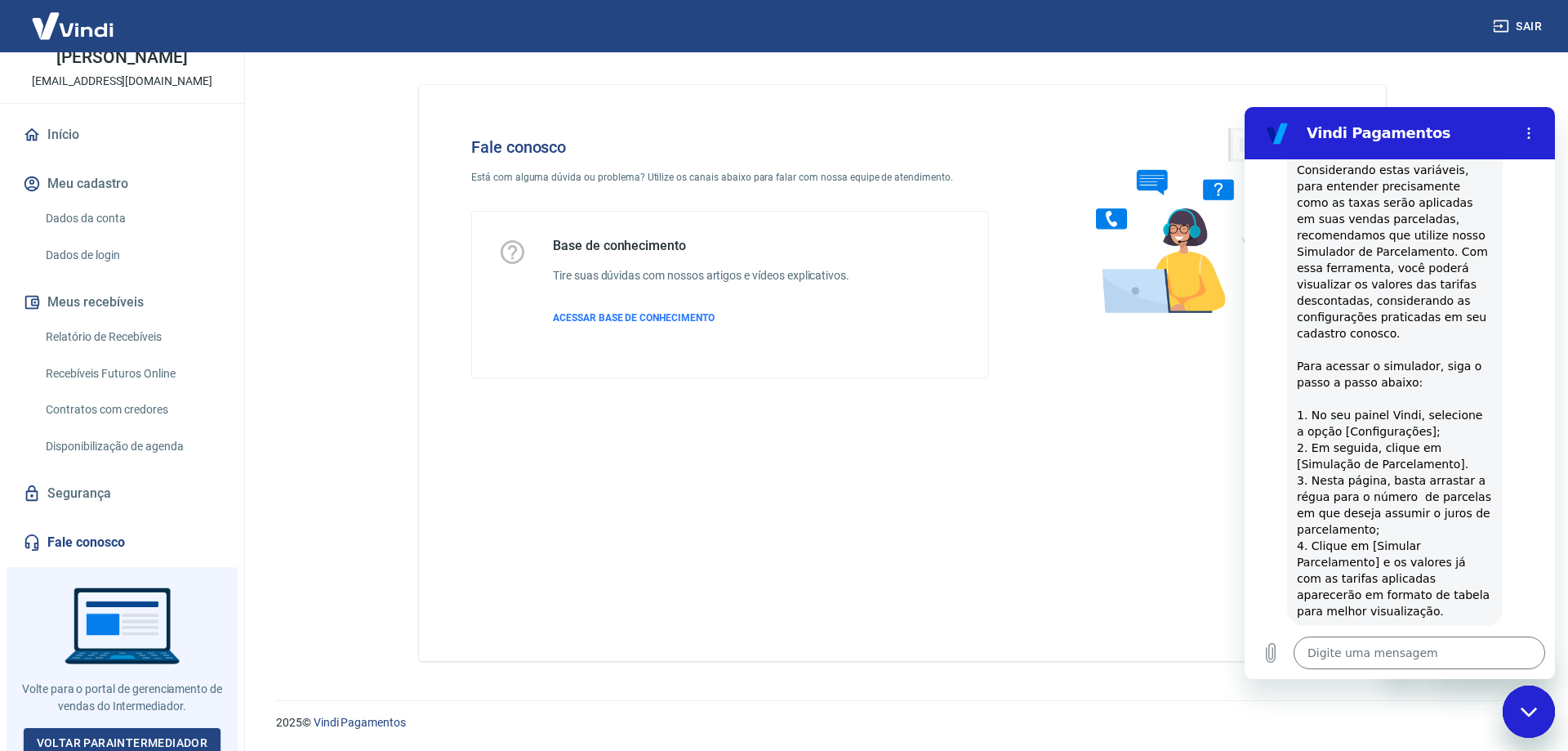
scroll to position [113, 0]
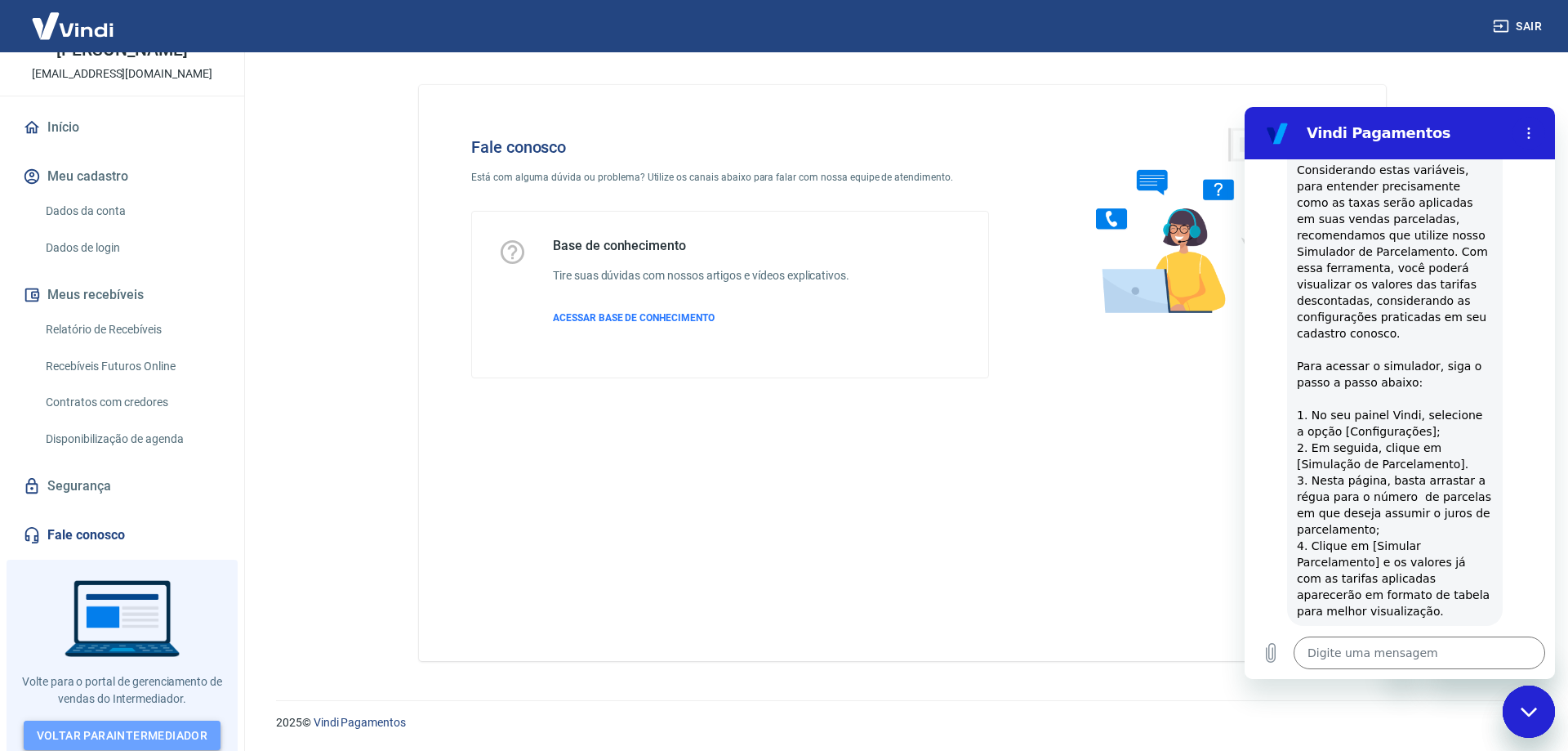
click at [173, 725] on link "Voltar para Intermediador" at bounding box center [123, 735] width 197 height 30
